Goal: Navigation & Orientation: Find specific page/section

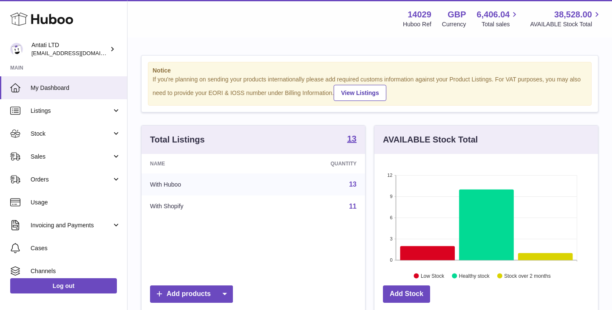
scroll to position [133, 223]
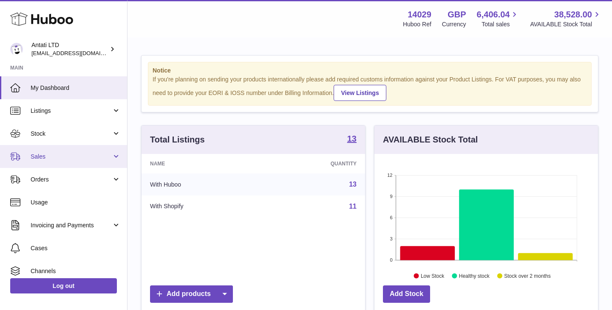
click at [87, 162] on link "Sales" at bounding box center [63, 156] width 127 height 23
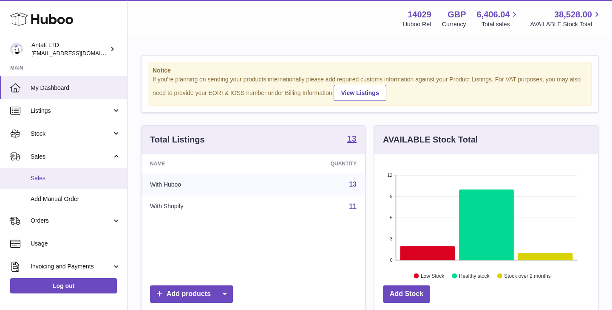
click at [33, 178] on span "Sales" at bounding box center [76, 179] width 90 height 8
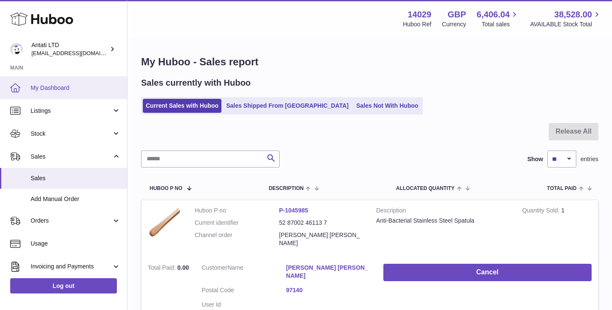
click at [58, 87] on span "My Dashboard" at bounding box center [76, 88] width 90 height 8
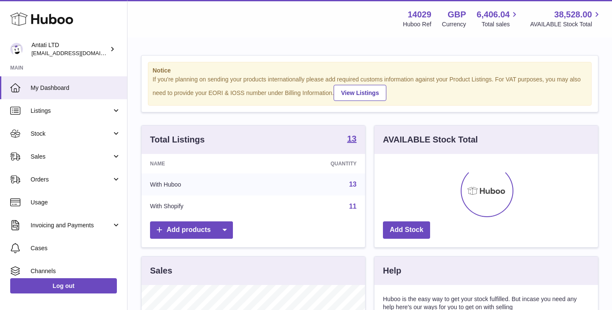
scroll to position [133, 223]
